Goal: Task Accomplishment & Management: Complete application form

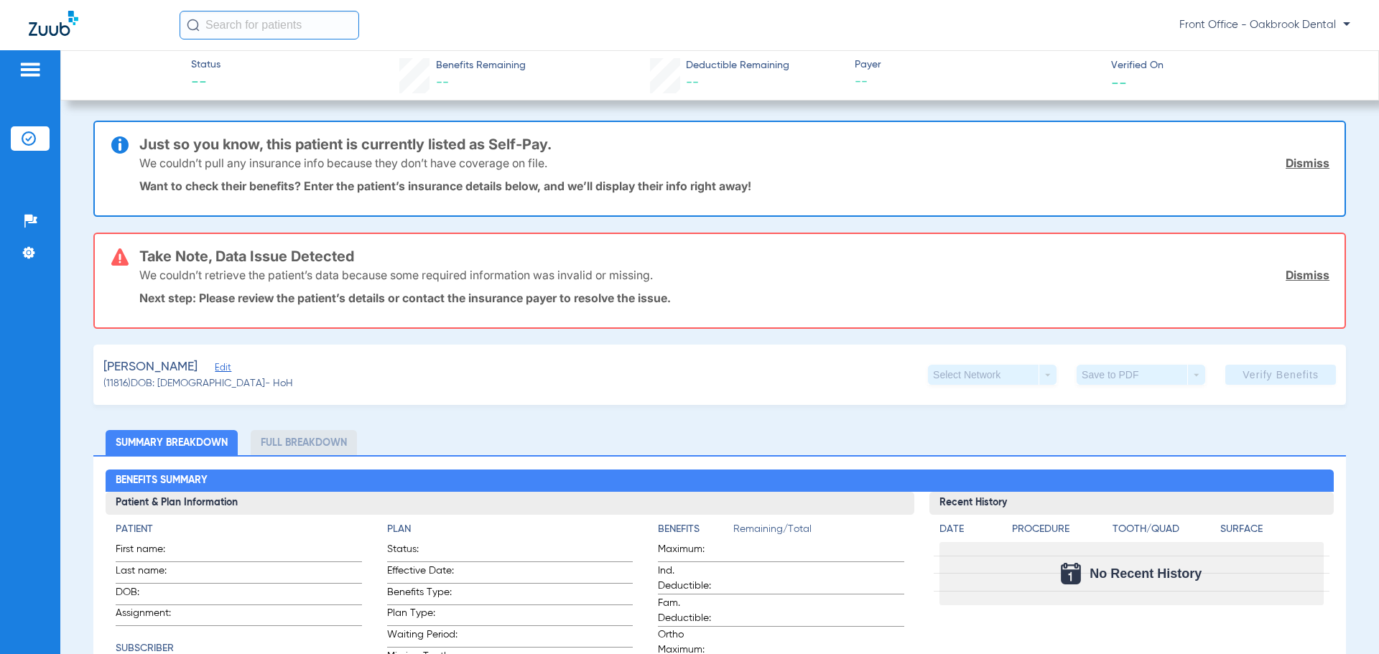
click at [29, 75] on img at bounding box center [30, 69] width 23 height 17
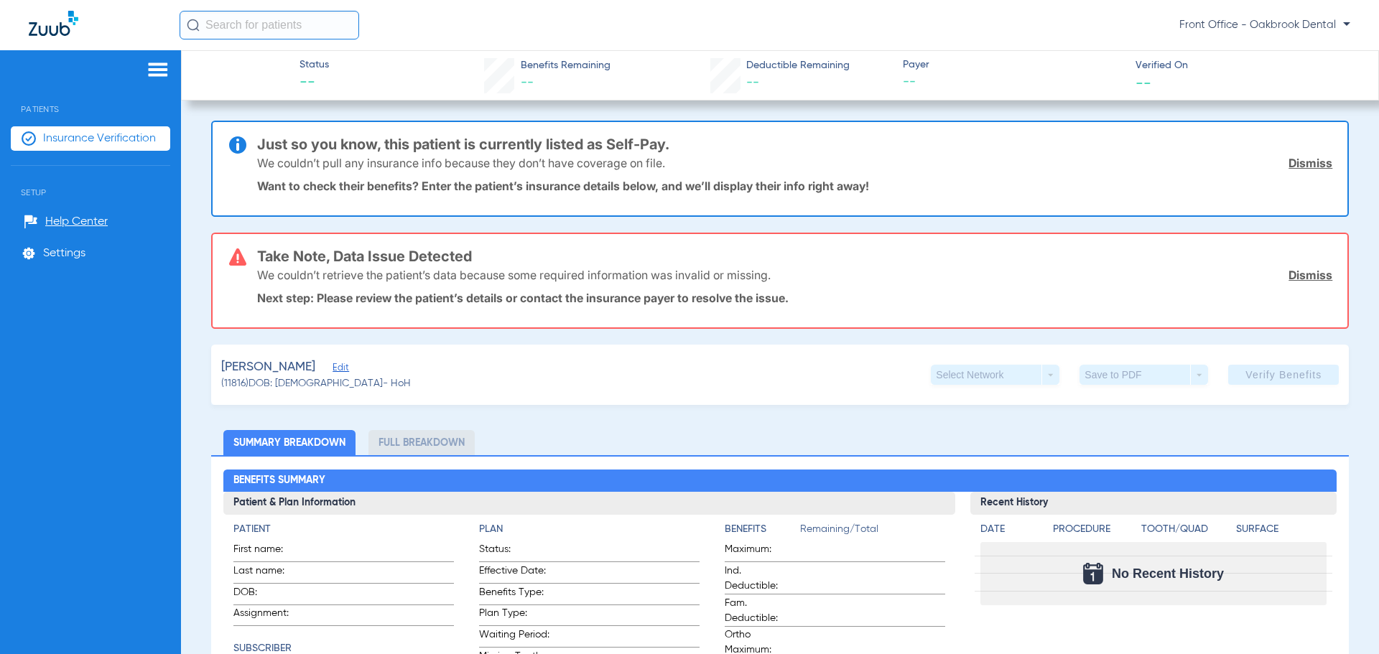
click at [23, 94] on span "Patients" at bounding box center [90, 99] width 159 height 32
click at [164, 65] on img at bounding box center [157, 69] width 23 height 17
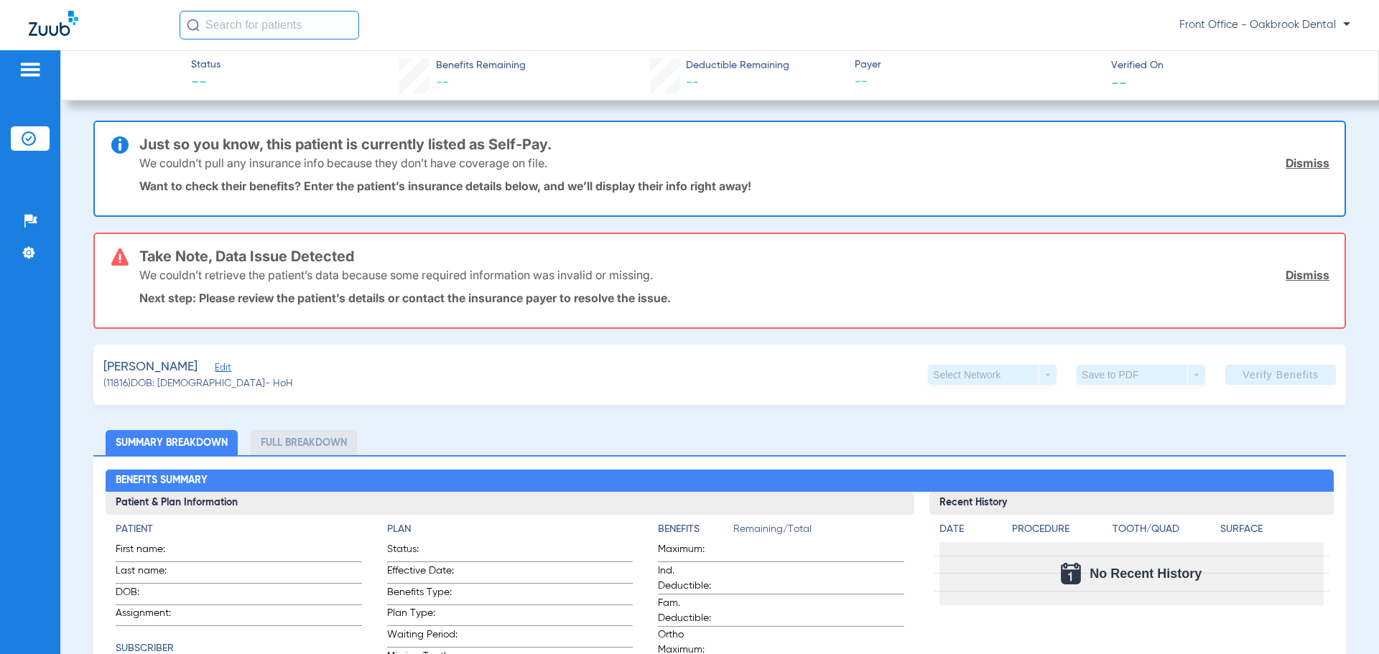
click at [437, 62] on span "Benefits Remaining" at bounding box center [481, 65] width 90 height 15
click at [36, 253] on li "Settings" at bounding box center [30, 253] width 39 height 24
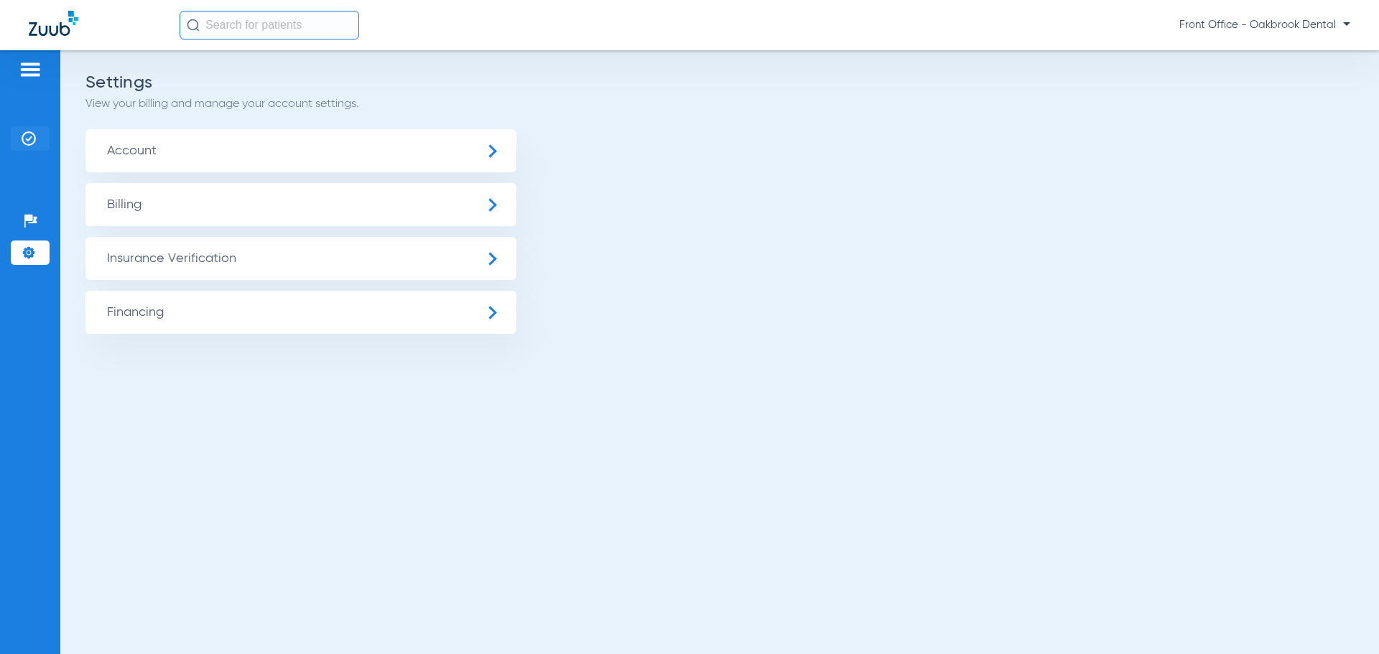
click at [27, 135] on img at bounding box center [29, 138] width 14 height 14
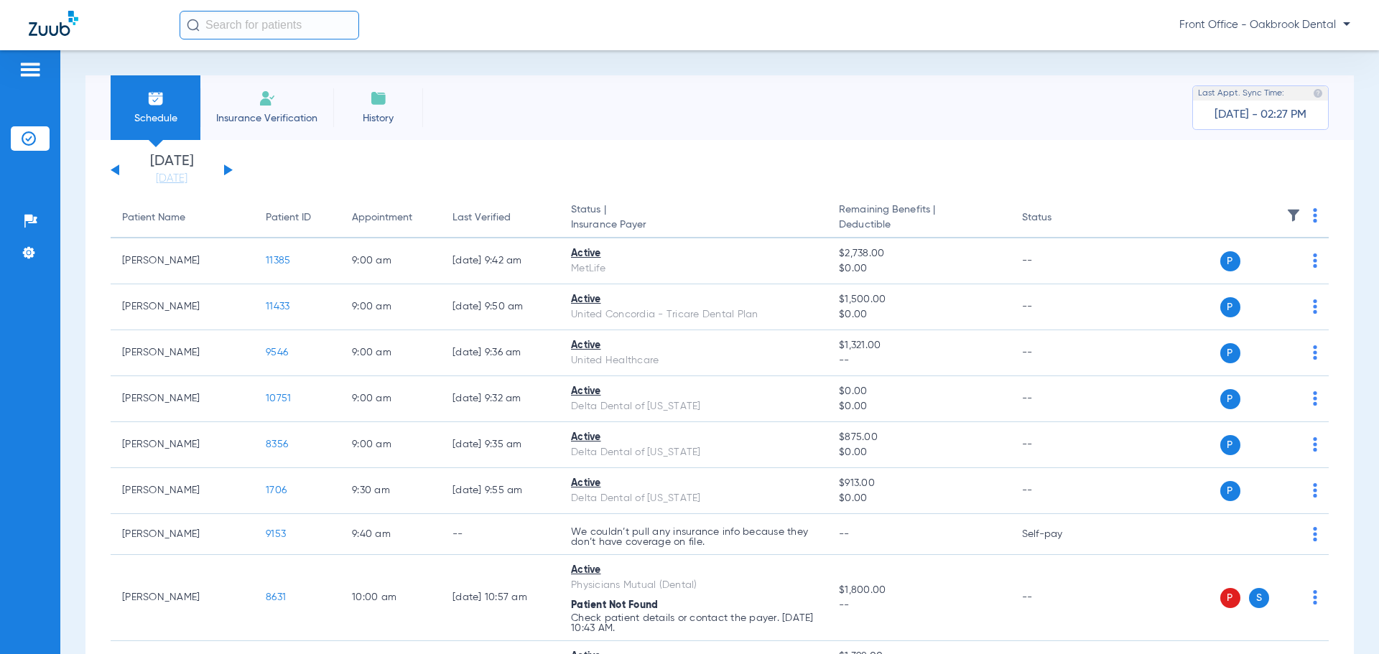
click at [278, 111] on span "Insurance Verification" at bounding box center [266, 118] width 111 height 14
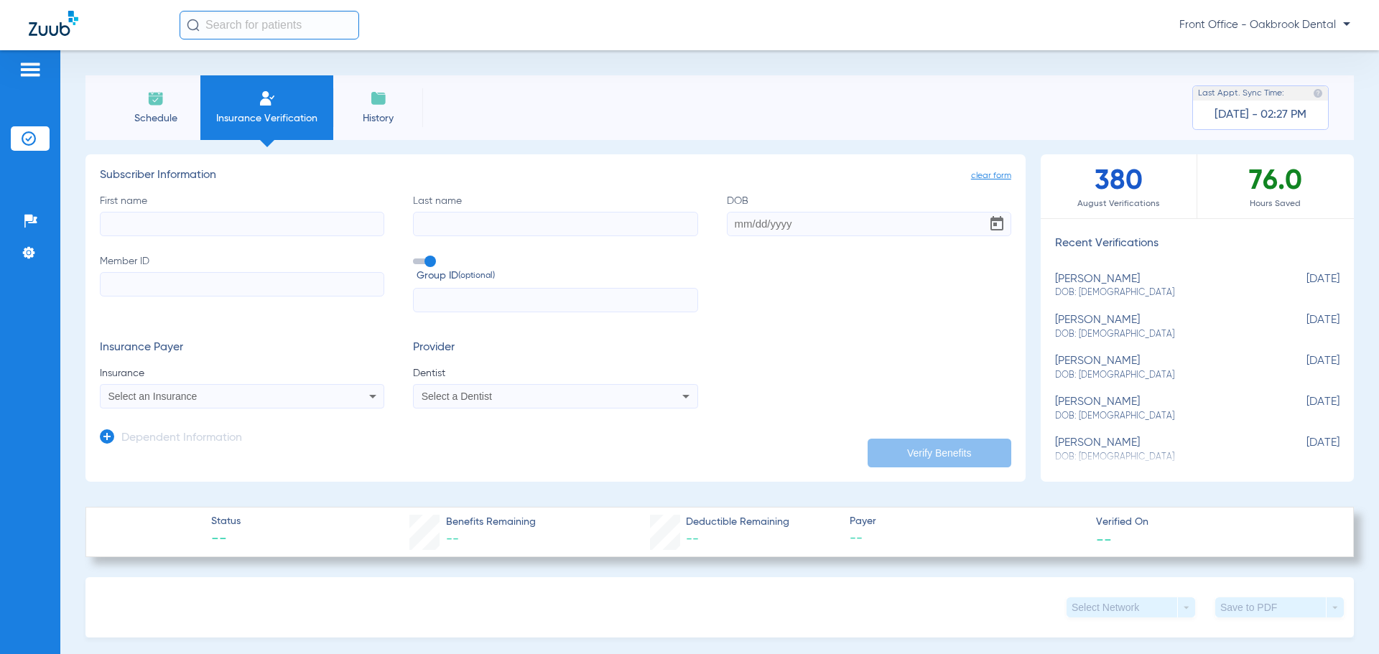
click at [299, 233] on input "First name" at bounding box center [242, 224] width 284 height 24
type input "[PERSON_NAME]"
type input "better"
type input "[PERSON_NAME]"
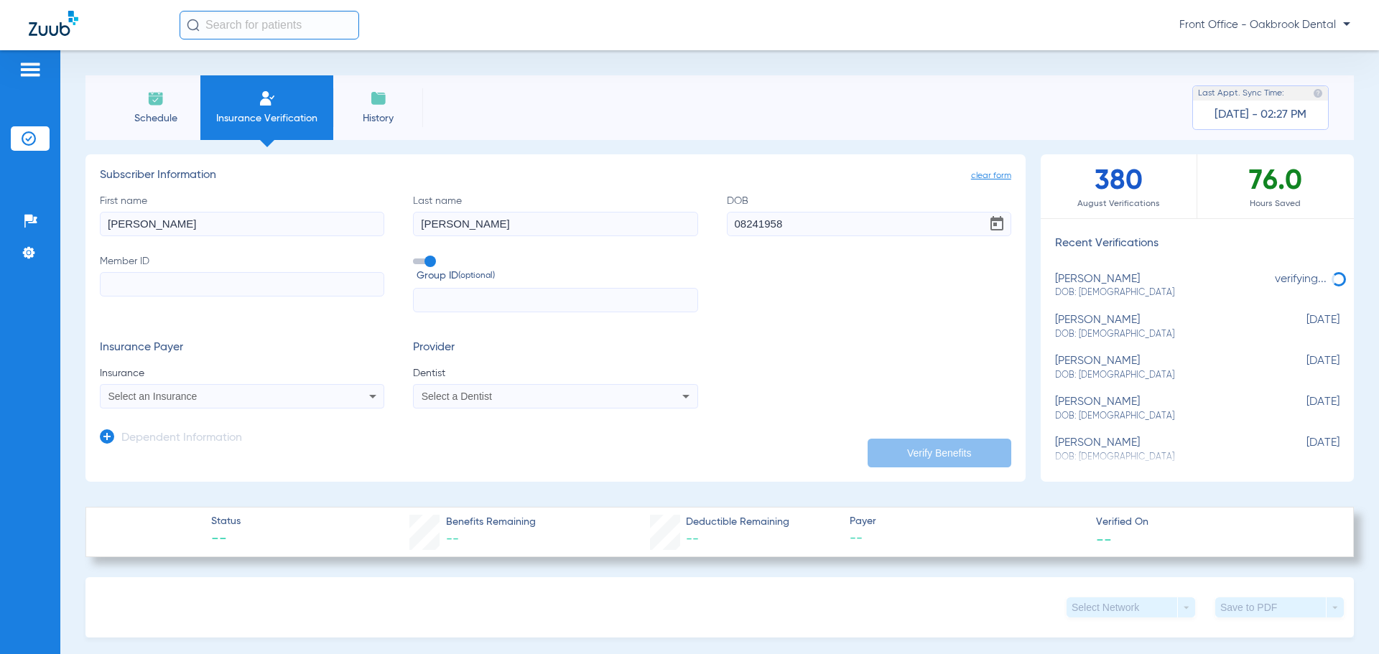
type input "[DATE]"
type input "07792578525"
click at [240, 407] on mat-select "Select an Insurance" at bounding box center [242, 396] width 284 height 24
click at [241, 405] on div "Select an Insurance" at bounding box center [242, 396] width 283 height 17
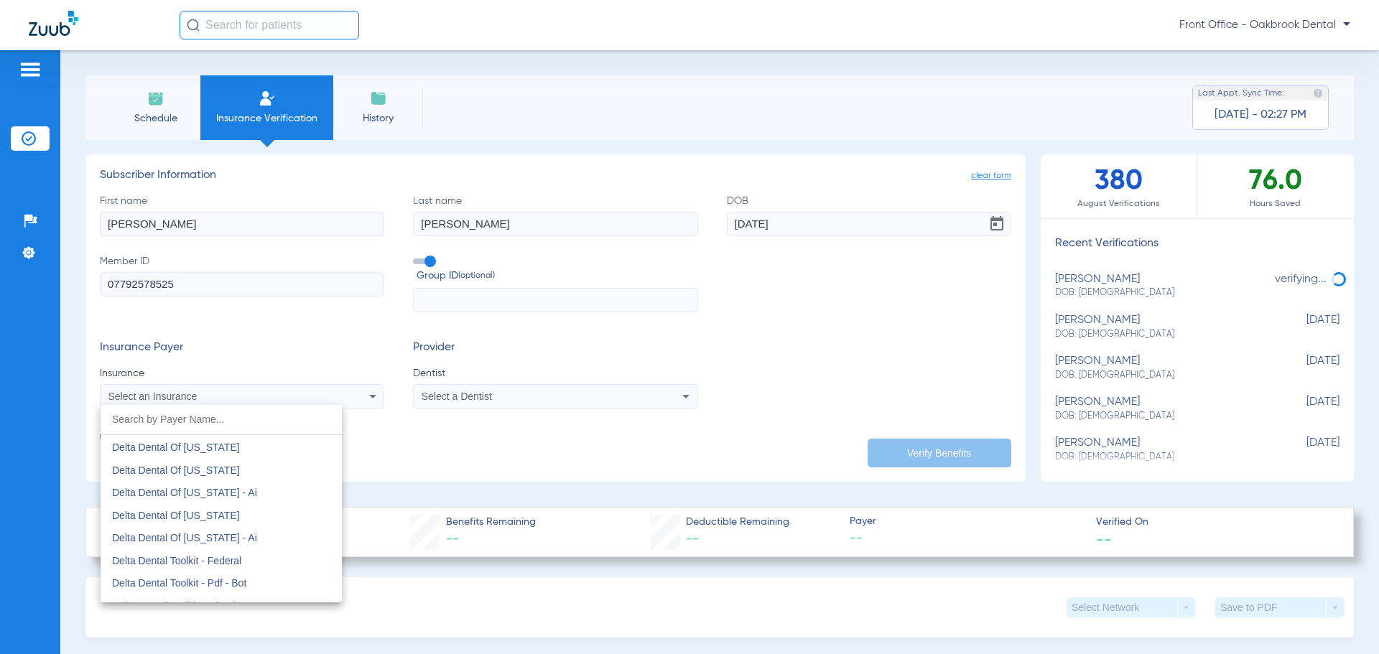
scroll to position [3906, 0]
click at [268, 493] on mat-option "Delta Dental Of [US_STATE]" at bounding box center [221, 499] width 241 height 23
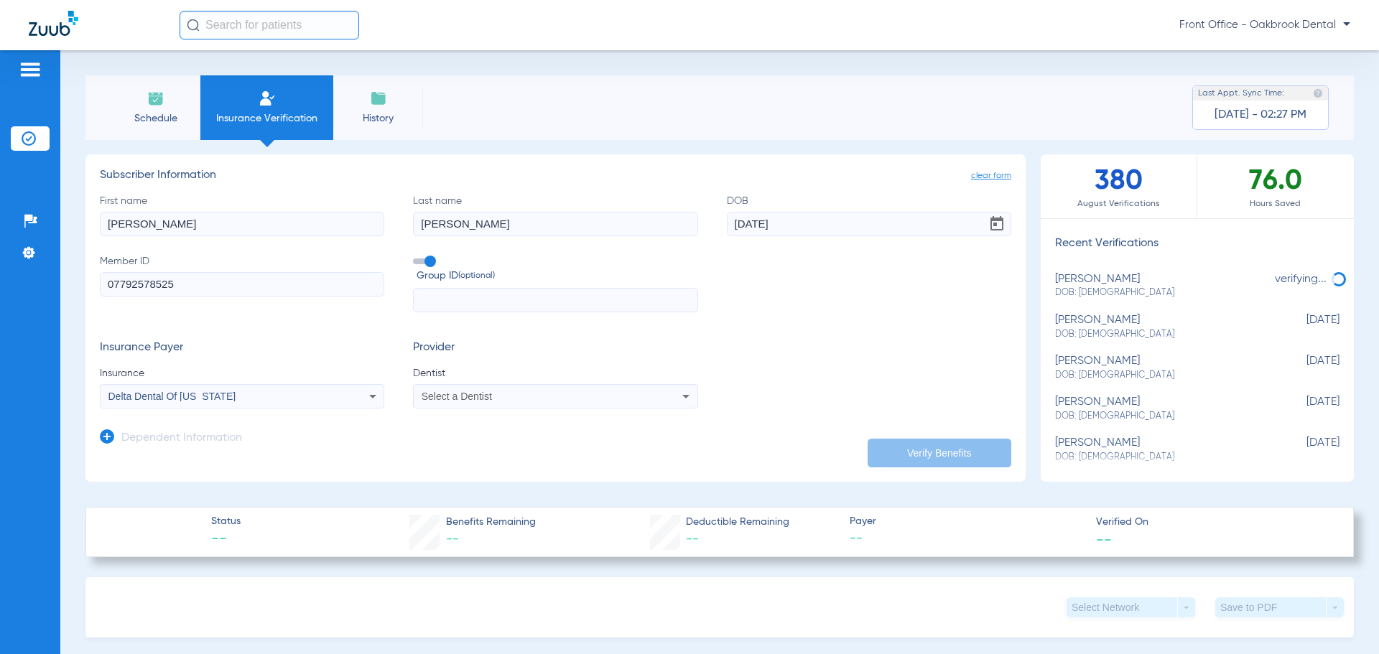
click at [484, 388] on div "Select a Dentist" at bounding box center [555, 396] width 283 height 17
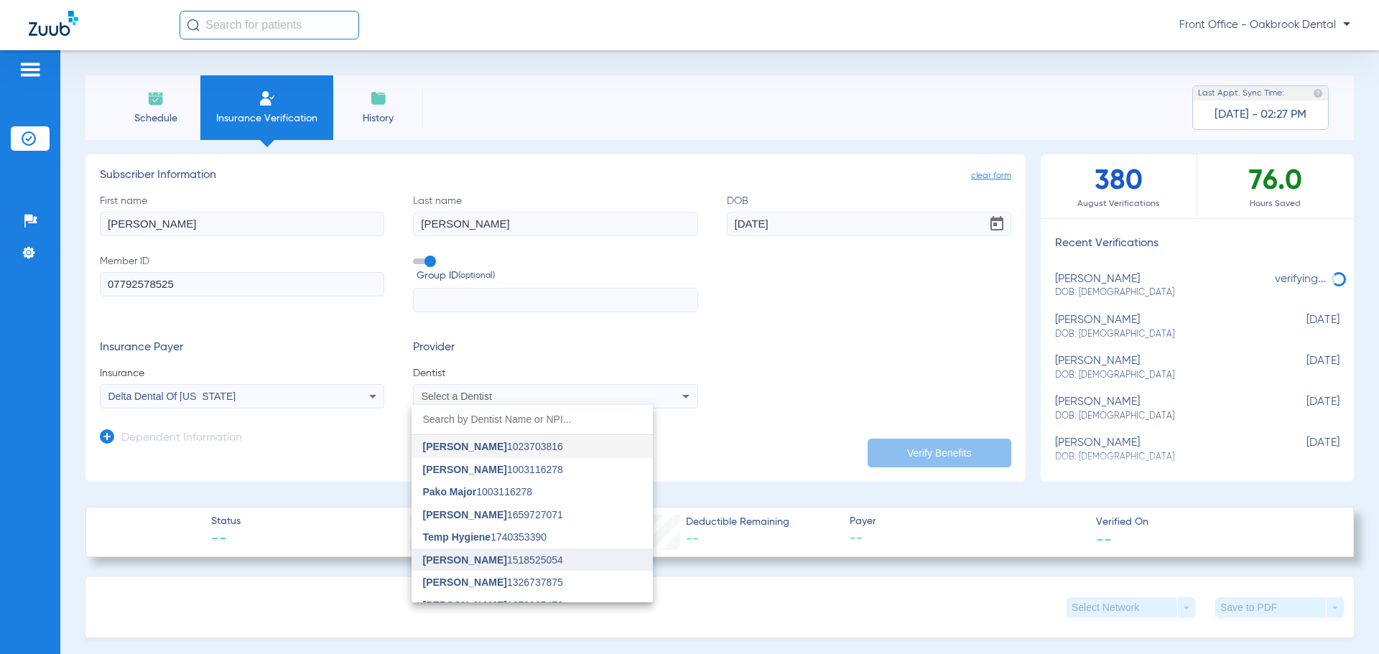
scroll to position [172, 0]
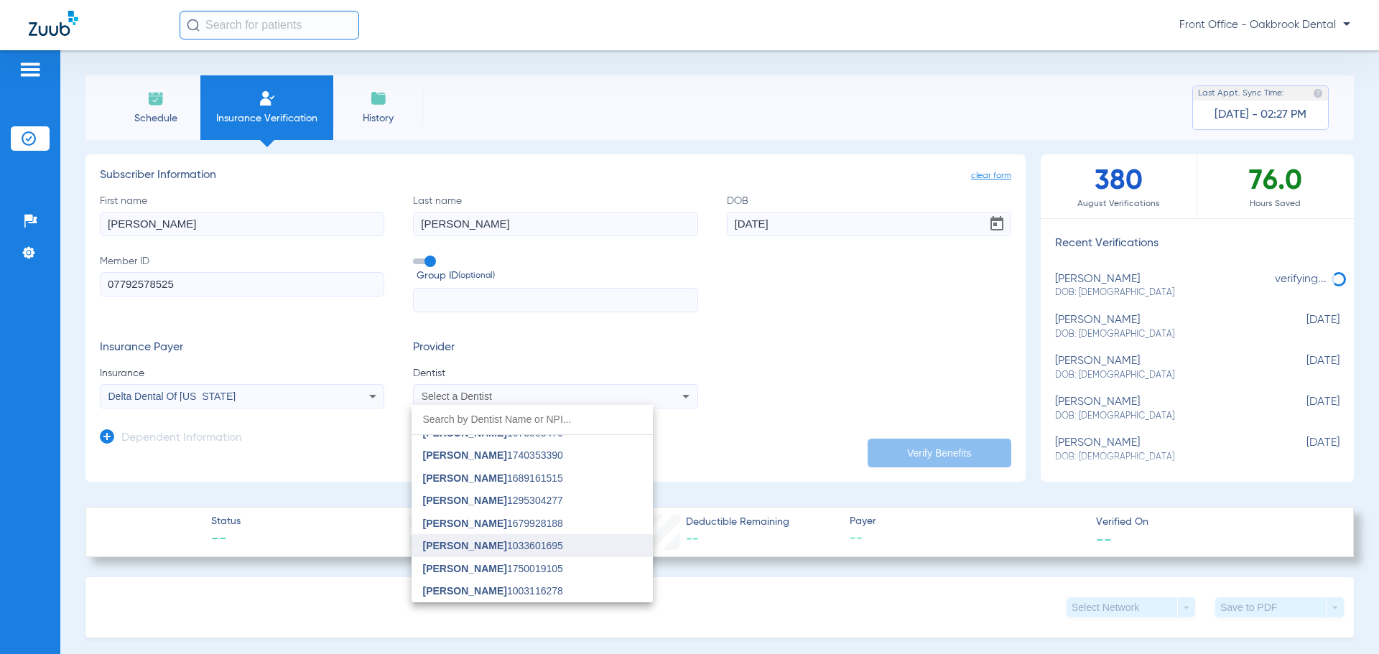
click at [556, 538] on mat-option "[PERSON_NAME] 1033601695" at bounding box center [531, 545] width 241 height 23
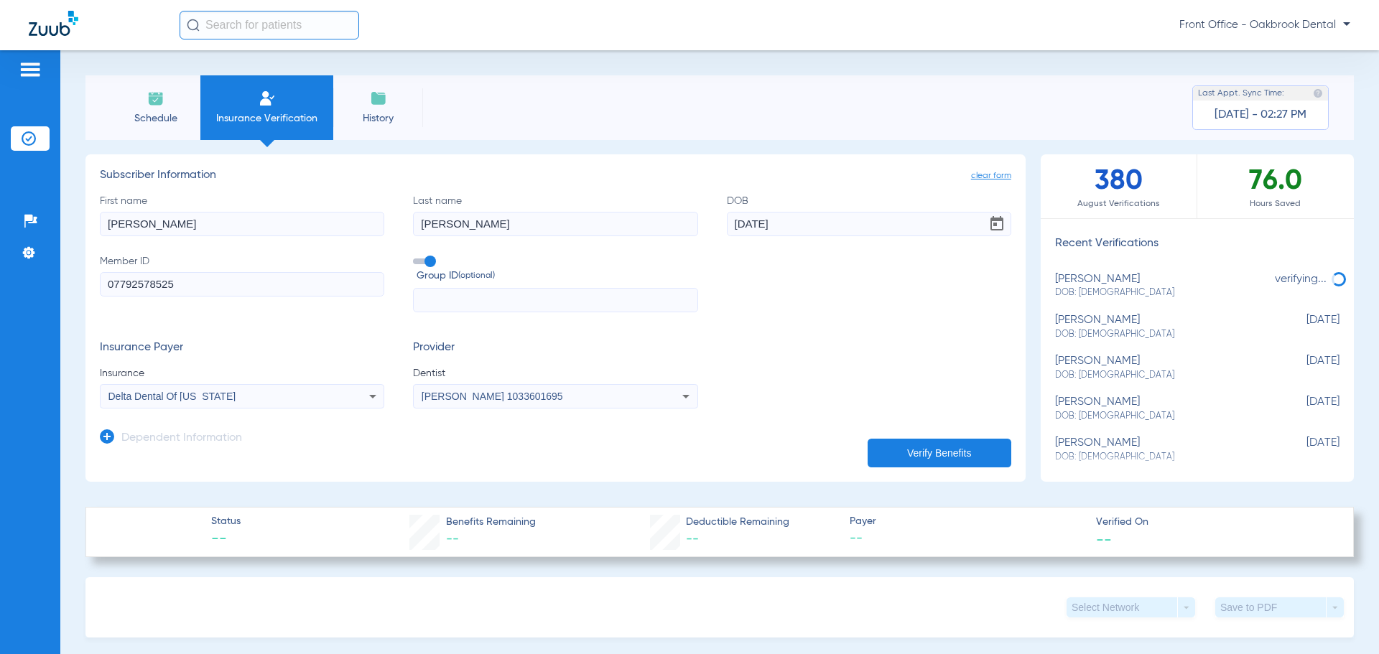
click at [972, 442] on button "Verify Benefits" at bounding box center [939, 453] width 144 height 29
click at [668, 121] on div "Schedule Insurance Verification History Last Appt. Sync Time: [DATE] - 02:34 PM" at bounding box center [719, 107] width 1268 height 65
click at [442, 107] on div "Schedule Insurance Verification History Last Appt. Sync Time: [DATE] - 02:34 PM" at bounding box center [719, 107] width 1268 height 65
click at [355, 284] on input "07792578525" at bounding box center [242, 284] width 284 height 24
click at [292, 399] on div "Delta Dental Of [US_STATE]" at bounding box center [215, 396] width 215 height 10
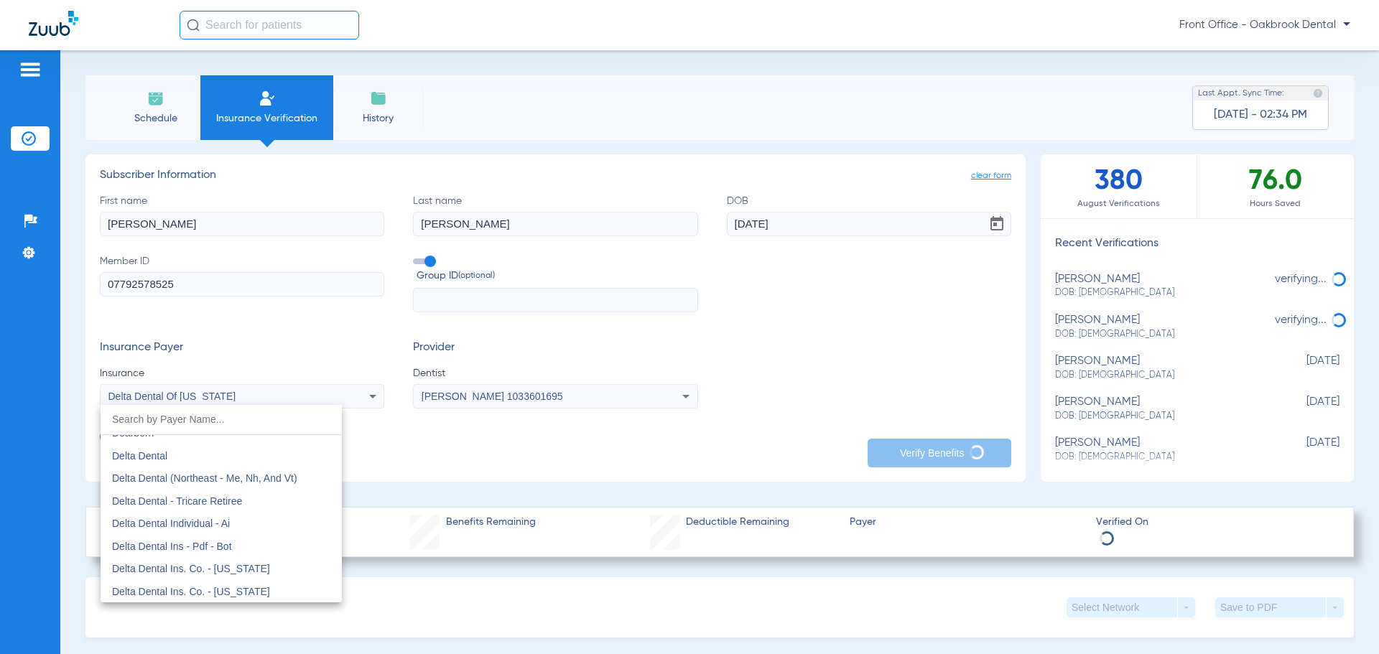
scroll to position [2292, 0]
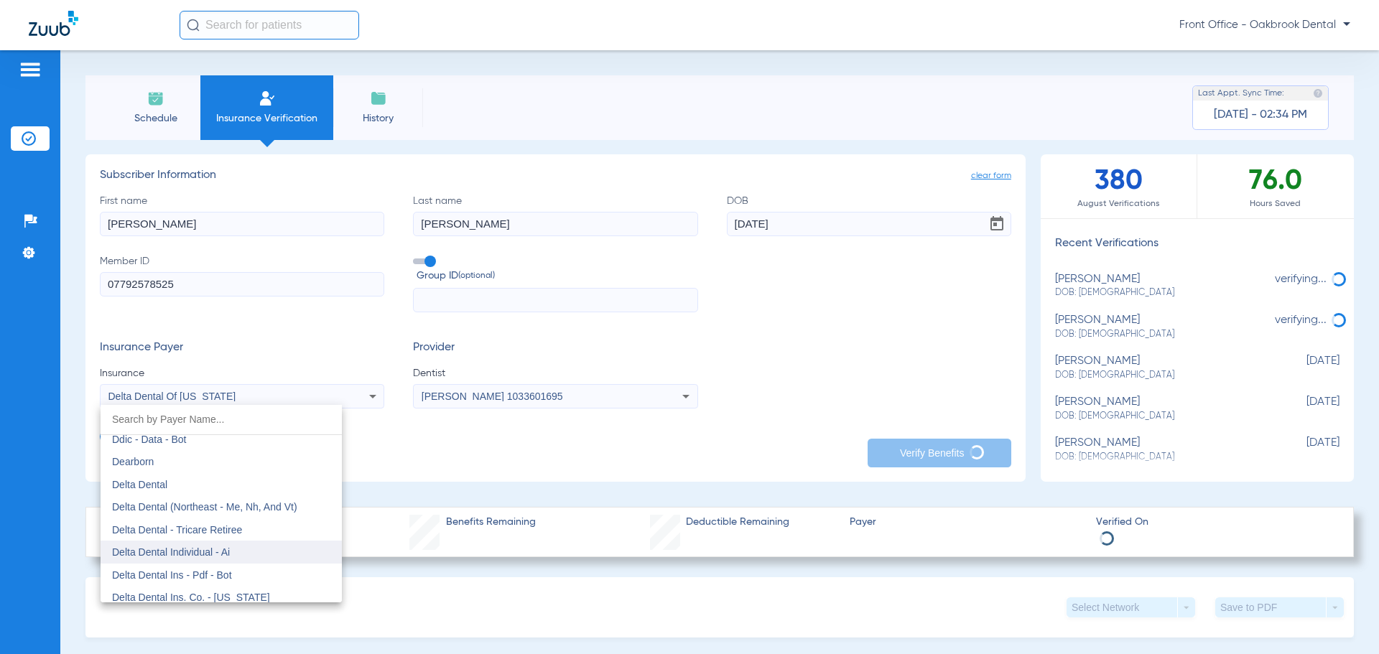
click at [156, 559] on mat-option "Delta Dental Individual - Ai" at bounding box center [221, 552] width 241 height 23
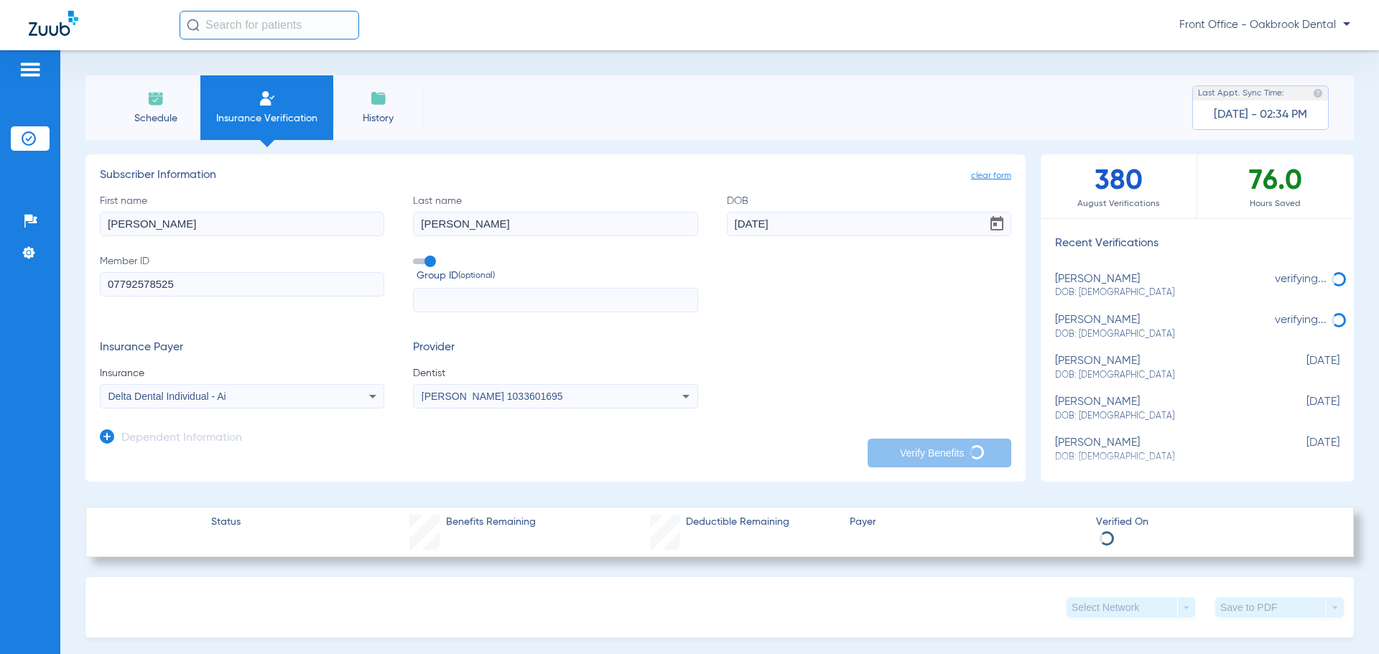
click at [817, 366] on div "Insurance Payer Insurance Delta Dental Individual - Ai Provider Dentist [PERSON…" at bounding box center [555, 374] width 911 height 67
click at [243, 234] on input "First name" at bounding box center [242, 224] width 284 height 24
type input "[PERSON_NAME]"
type input "[DATE]"
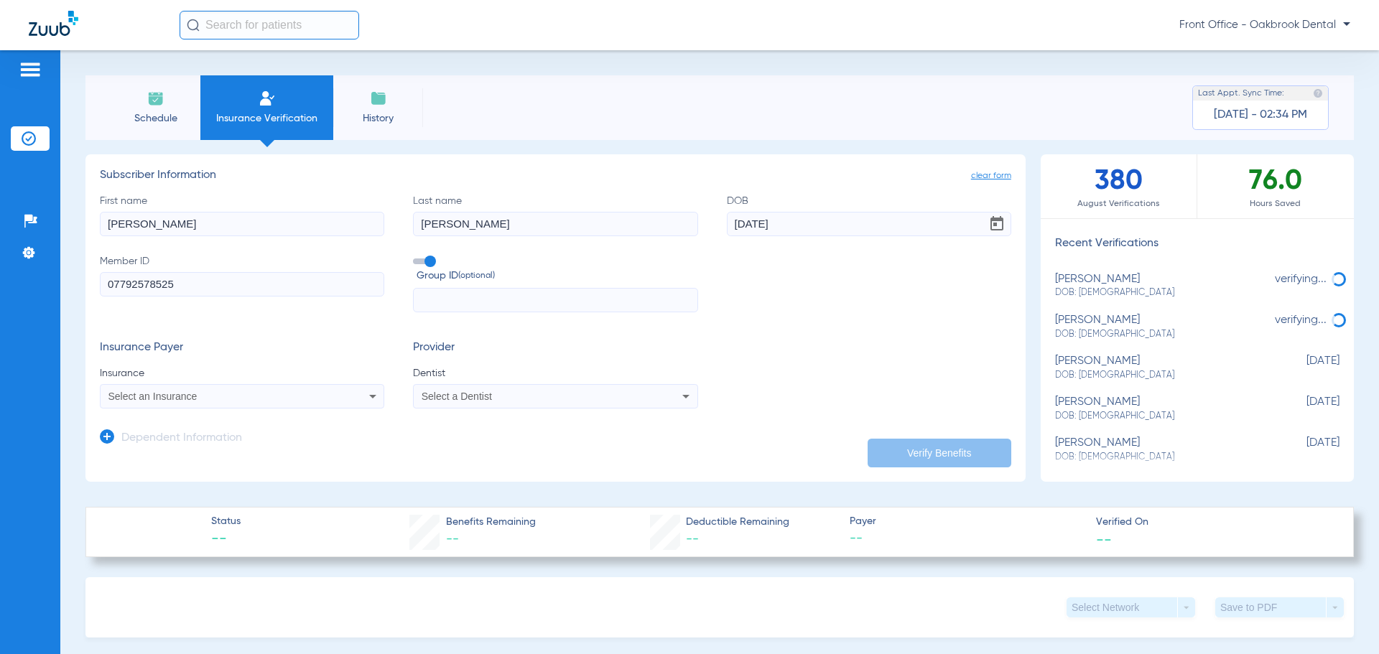
type input "07792578525"
click at [370, 398] on icon at bounding box center [372, 396] width 17 height 17
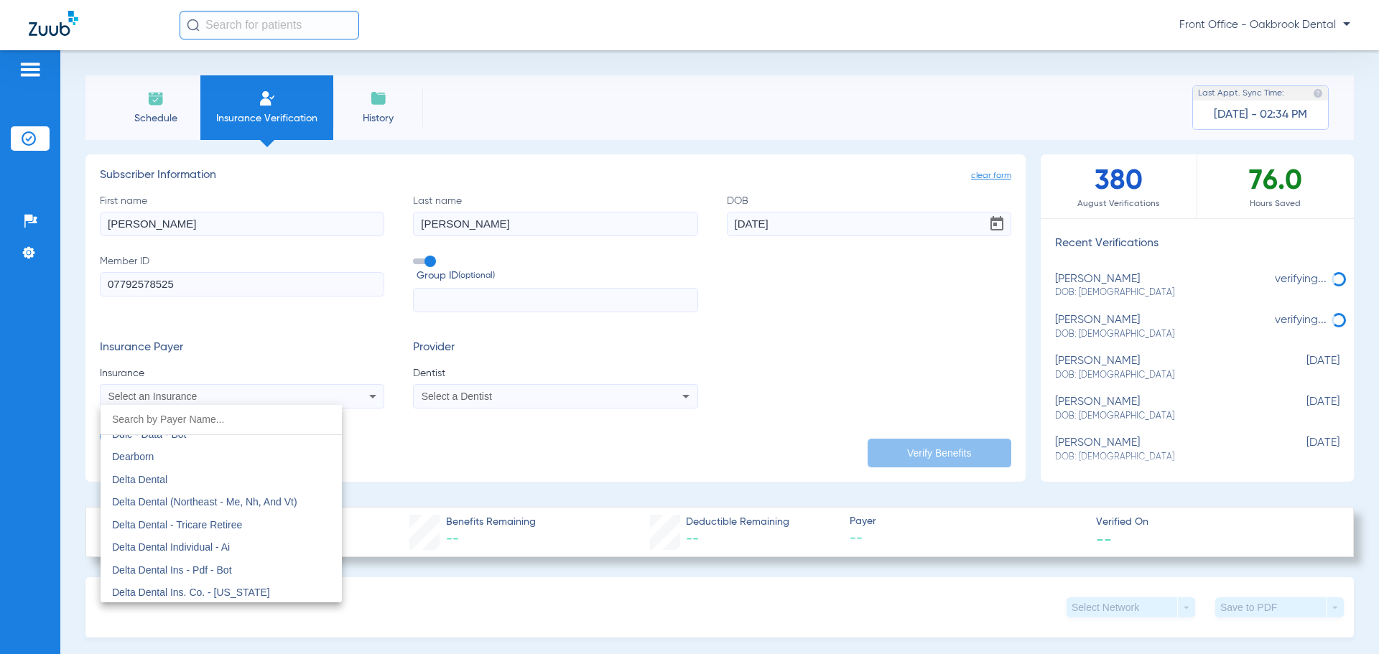
scroll to position [2307, 0]
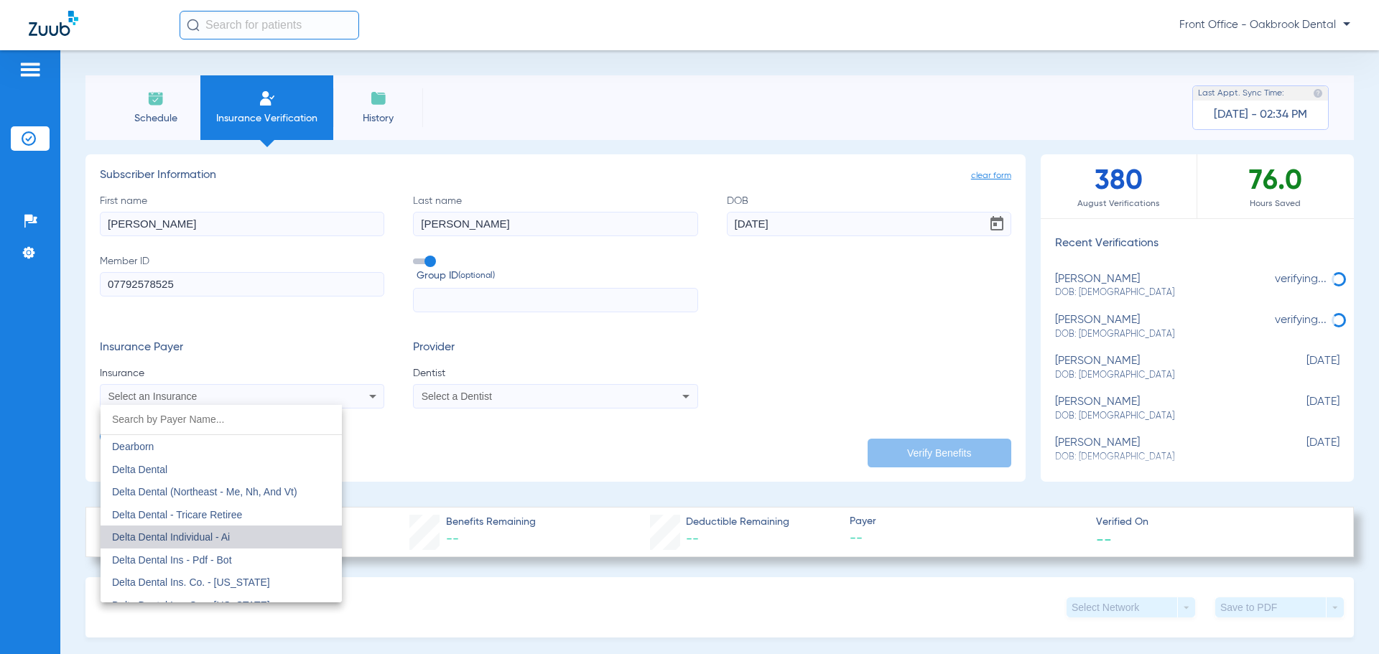
click at [265, 534] on mat-option "Delta Dental Individual - Ai" at bounding box center [221, 537] width 241 height 23
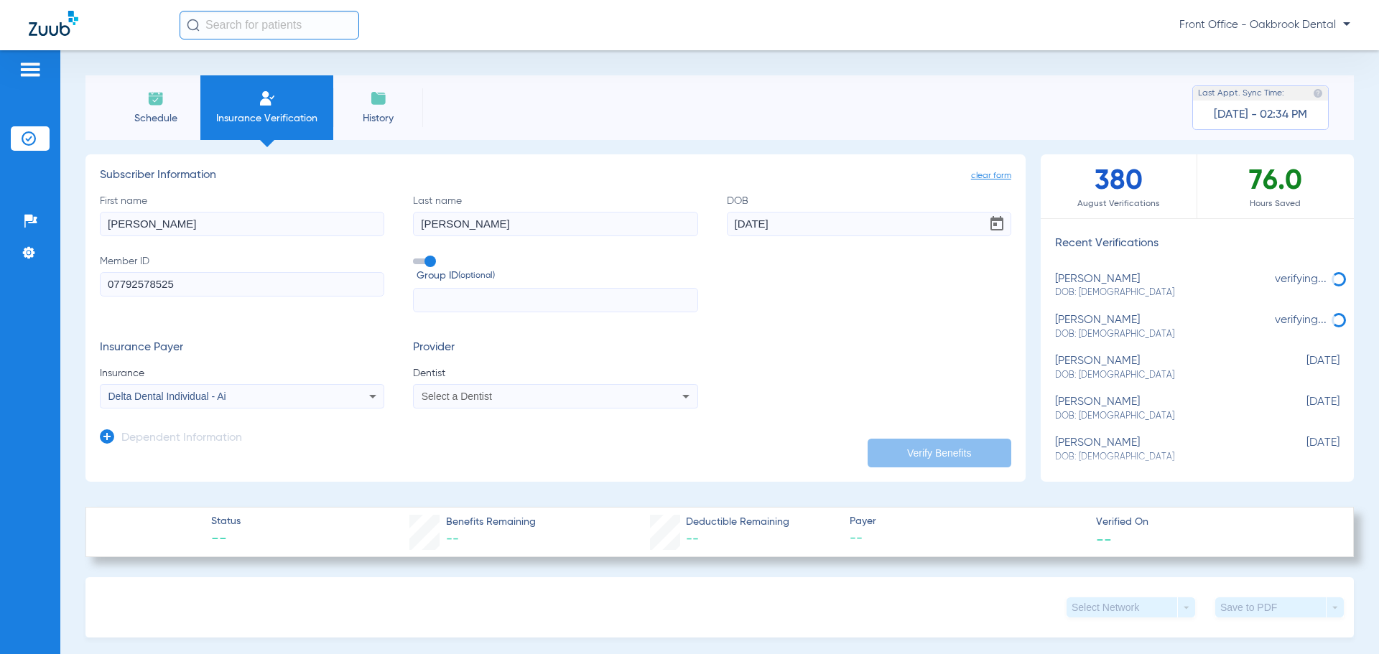
click at [601, 411] on app-dependent-form "Dependent Information" at bounding box center [555, 433] width 911 height 48
click at [614, 393] on div "Select a Dentist" at bounding box center [528, 396] width 215 height 10
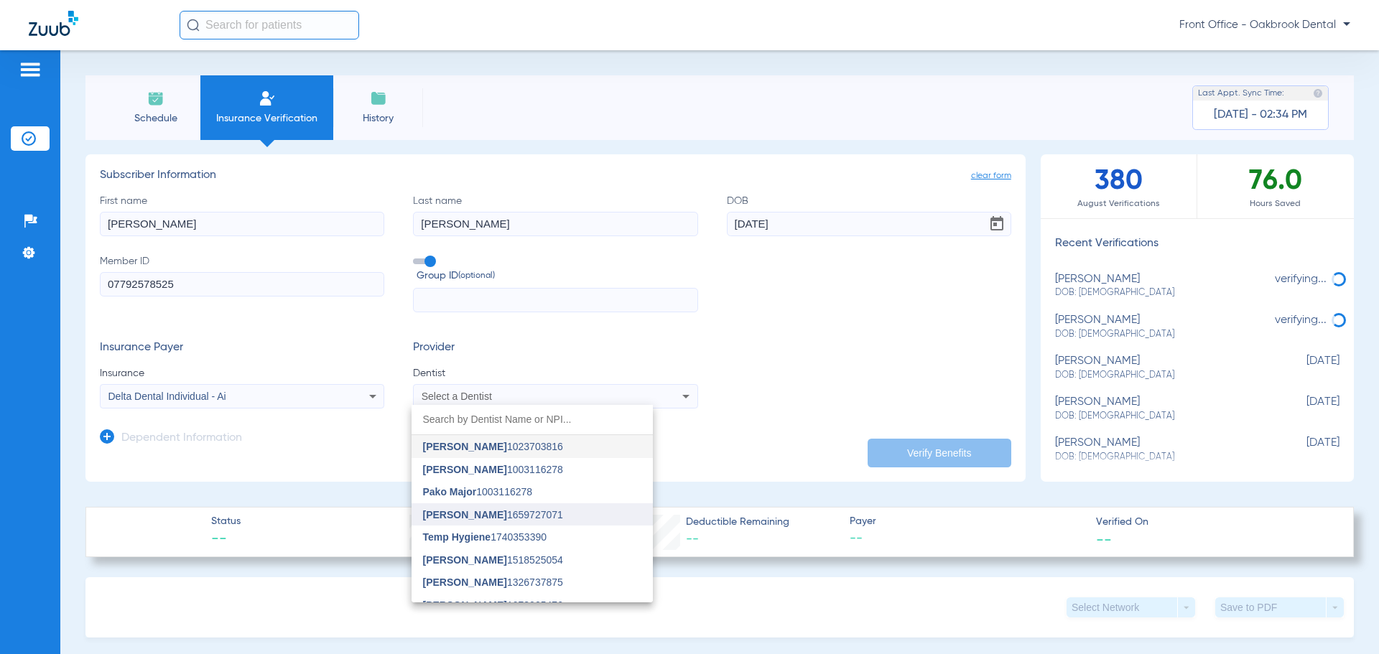
scroll to position [172, 0]
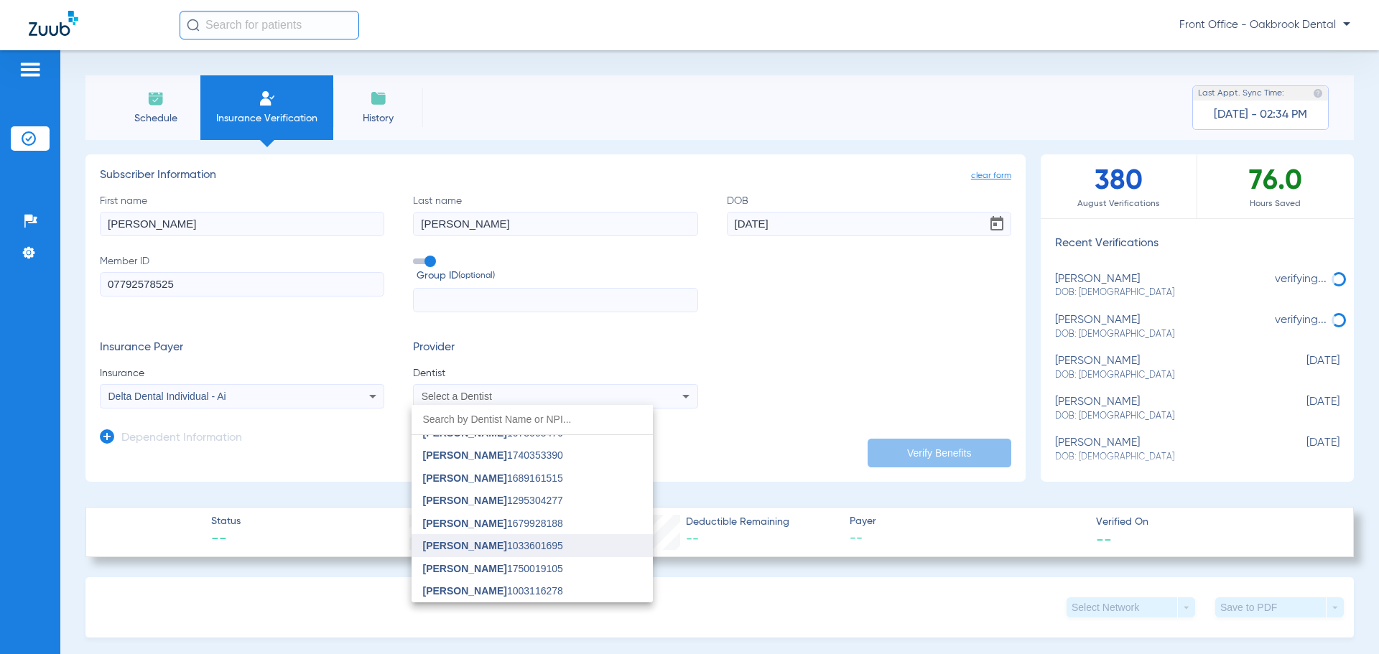
click at [531, 548] on span "[PERSON_NAME] 1033601695" at bounding box center [493, 546] width 140 height 10
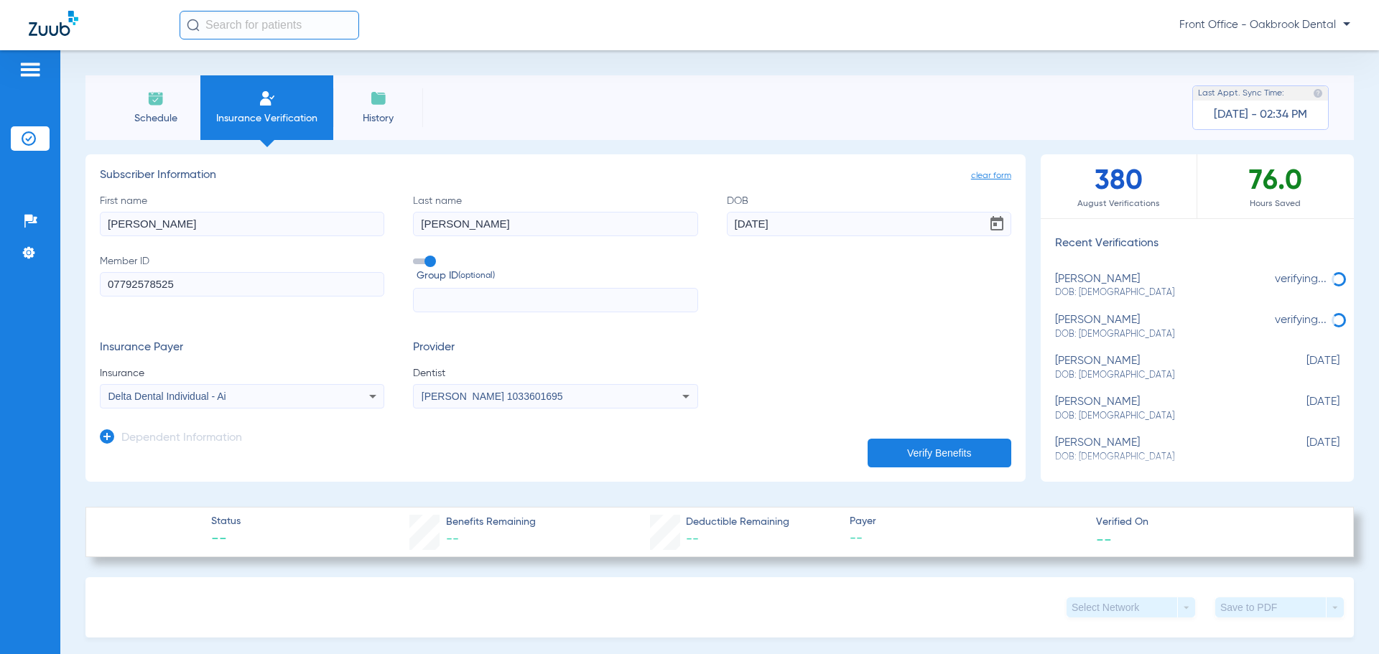
click at [957, 450] on button "Verify Benefits" at bounding box center [939, 453] width 144 height 29
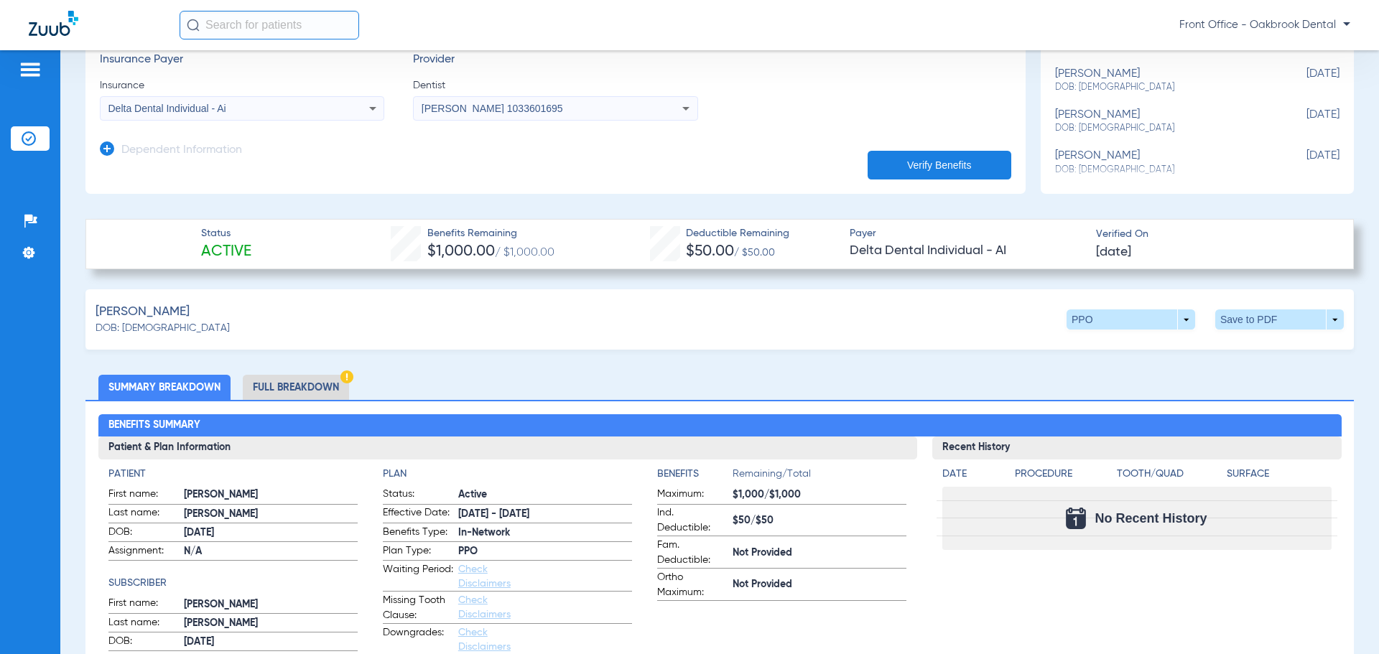
scroll to position [287, 0]
click at [279, 383] on li "Full Breakdown" at bounding box center [296, 388] width 106 height 25
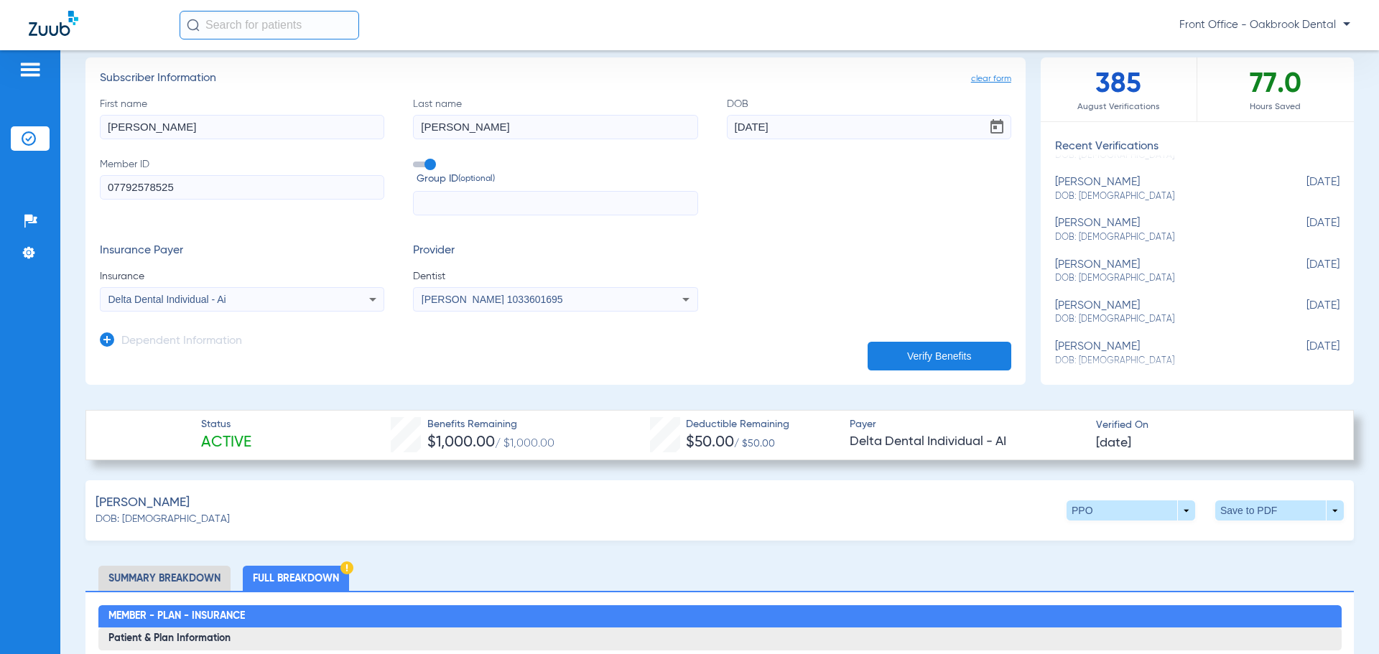
scroll to position [0, 0]
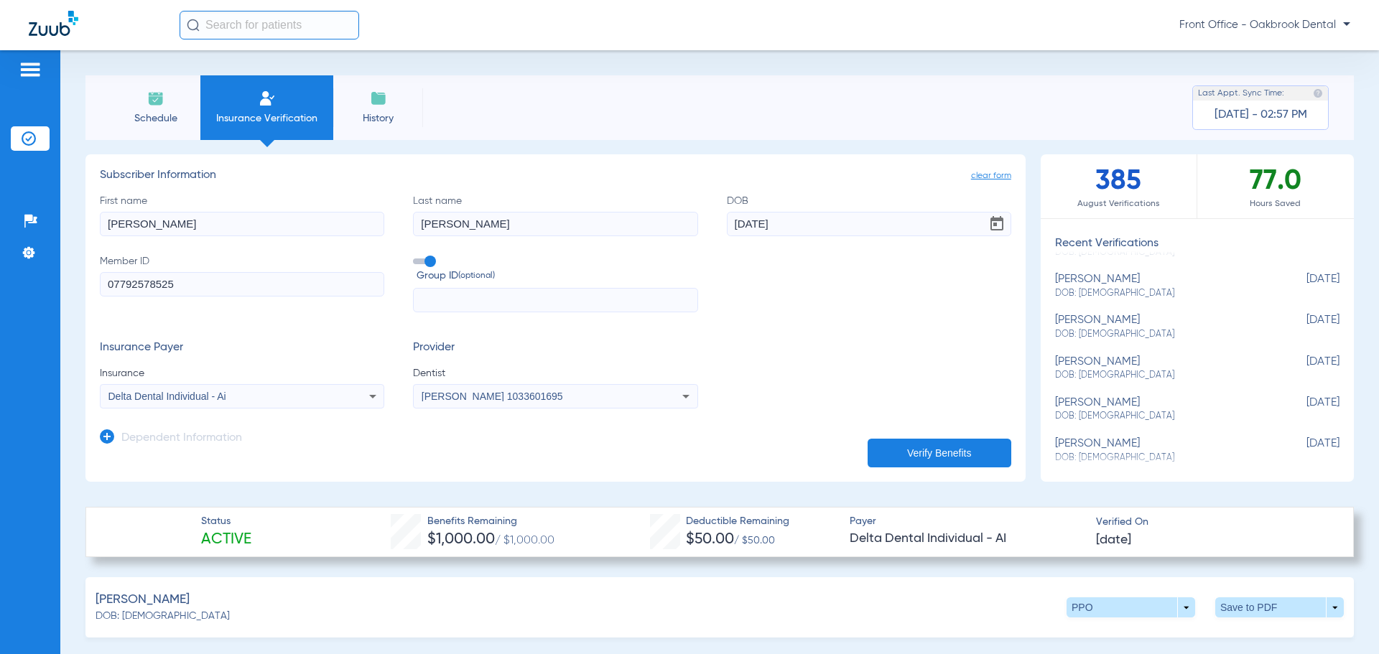
click at [778, 35] on div "Front Office - Oakbrook Dental" at bounding box center [764, 25] width 1170 height 29
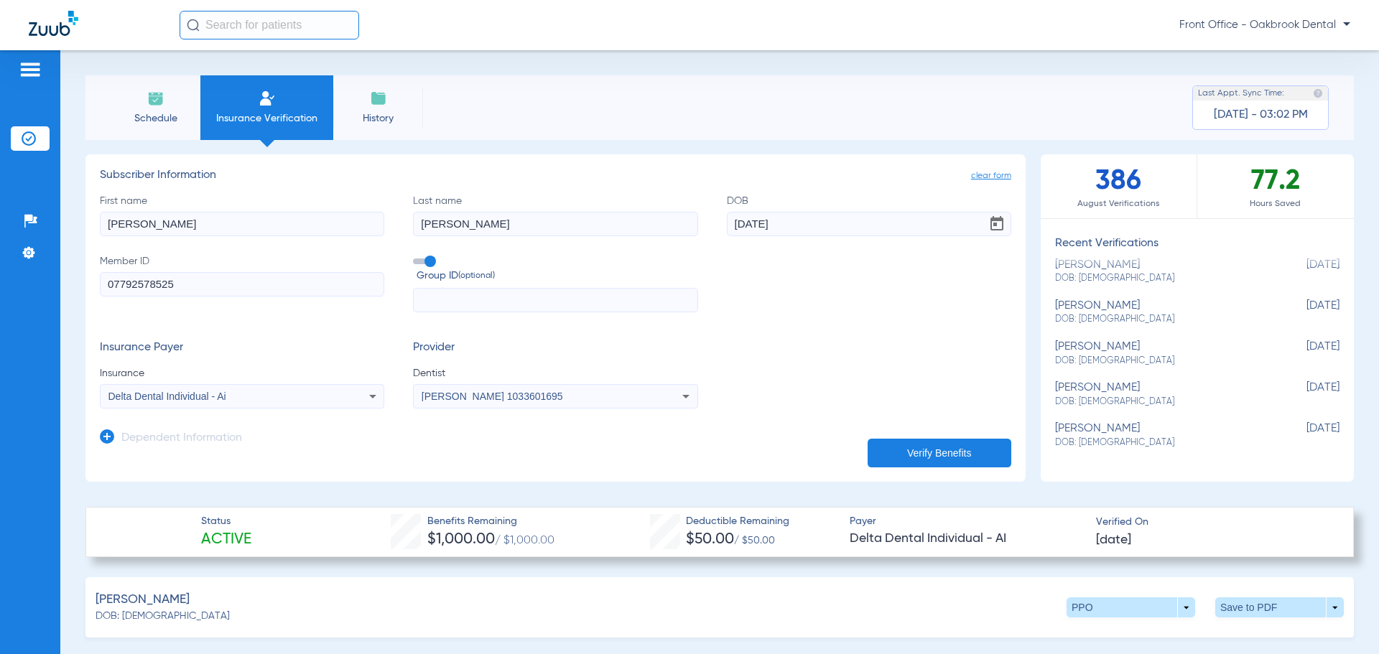
scroll to position [287, 0]
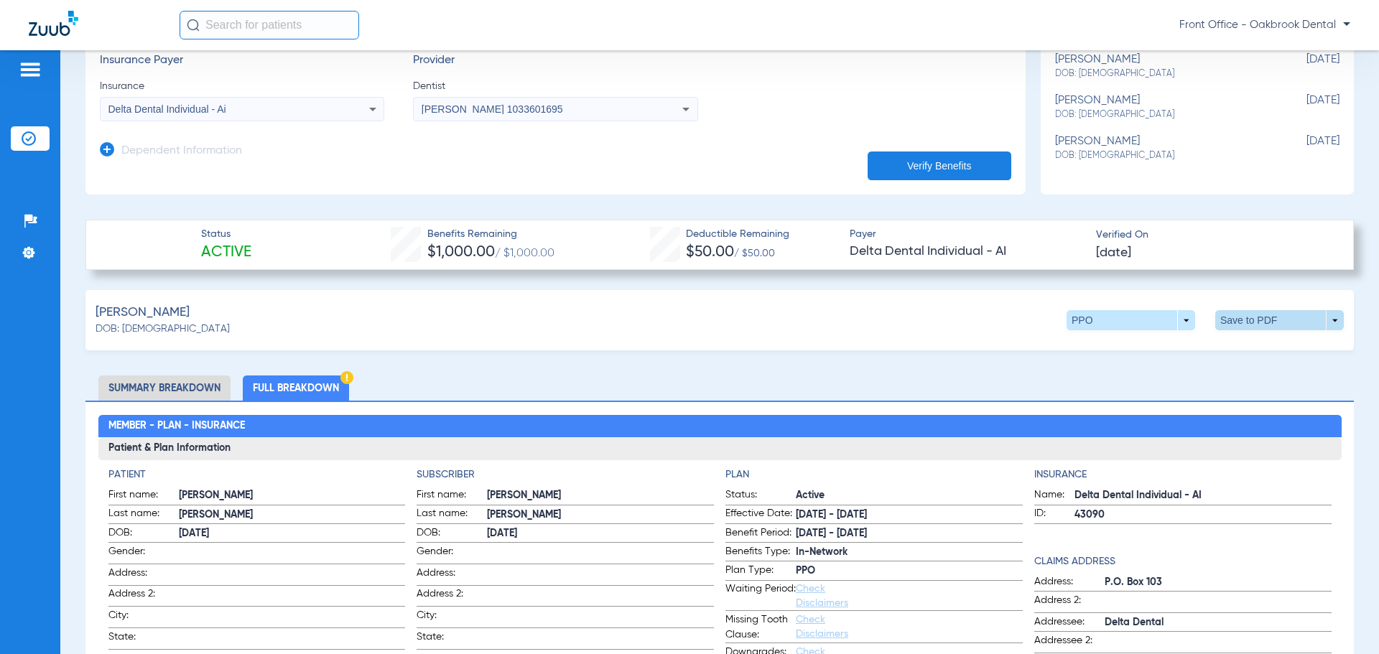
click at [1262, 321] on span at bounding box center [1279, 320] width 34 height 34
click at [1157, 351] on span "Save to PDF" at bounding box center [1160, 347] width 57 height 10
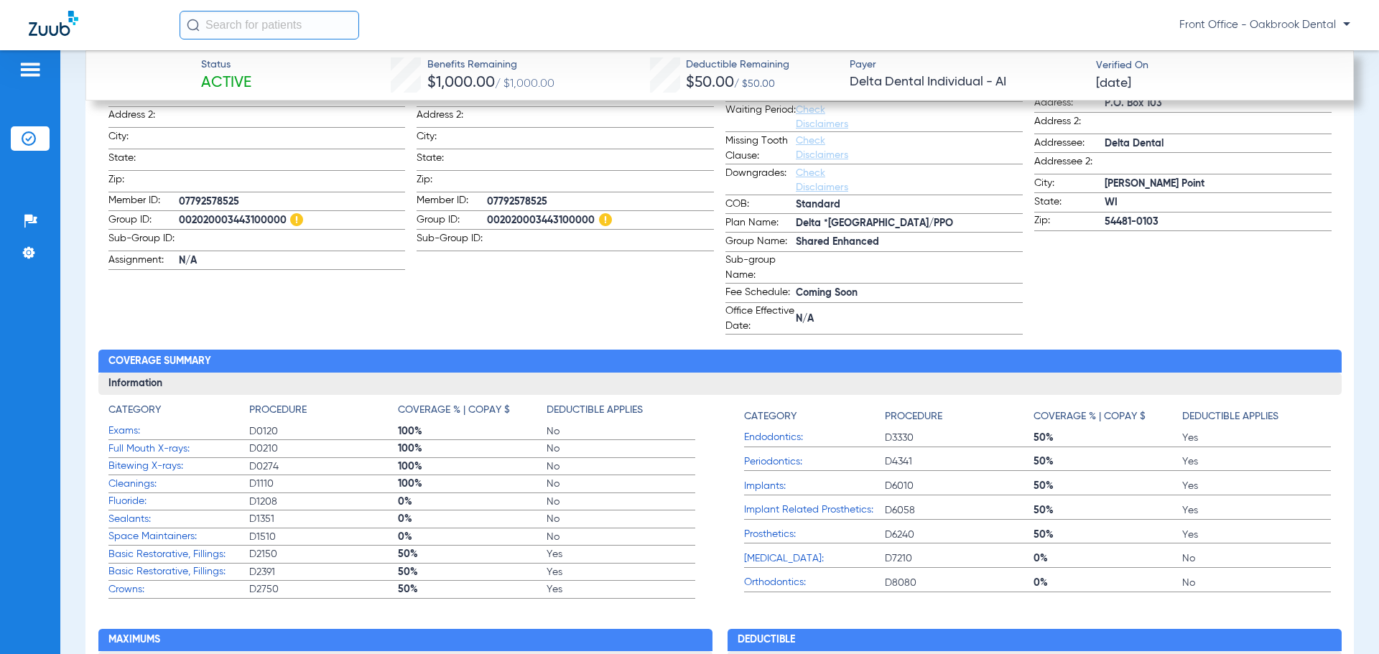
scroll to position [0, 0]
